Goal: Find specific page/section: Find specific page/section

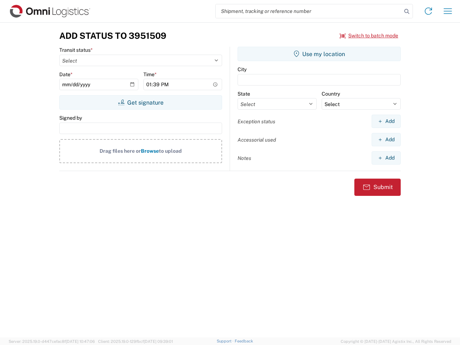
click at [308, 11] on input "search" at bounding box center [308, 11] width 186 height 14
click at [406, 11] on icon at bounding box center [406, 11] width 10 height 10
click at [428, 11] on icon at bounding box center [427, 10] width 11 height 11
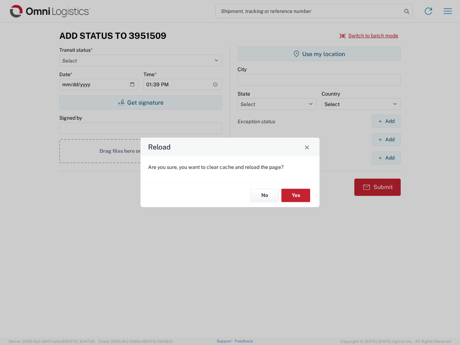
click at [369, 36] on div "Reload Are you sure, you want to clear cache and reload the page? No Yes" at bounding box center [230, 172] width 460 height 345
click at [140, 102] on div "Reload Are you sure, you want to clear cache and reload the page? No Yes" at bounding box center [230, 172] width 460 height 345
click at [319, 54] on div "Reload Are you sure, you want to clear cache and reload the page? No Yes" at bounding box center [230, 172] width 460 height 345
click at [386, 121] on div "Reload Are you sure, you want to clear cache and reload the page? No Yes" at bounding box center [230, 172] width 460 height 345
click at [386, 139] on div "Reload Are you sure, you want to clear cache and reload the page? No Yes" at bounding box center [230, 172] width 460 height 345
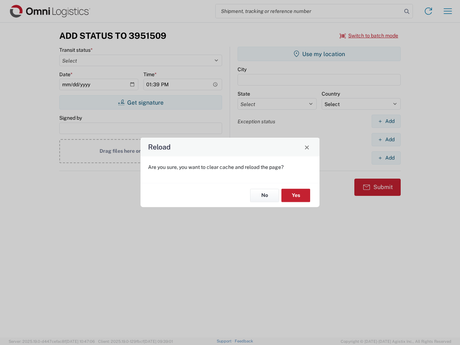
click at [386, 158] on div "Reload Are you sure, you want to clear cache and reload the page? No Yes" at bounding box center [230, 172] width 460 height 345
